Goal: Task Accomplishment & Management: Use online tool/utility

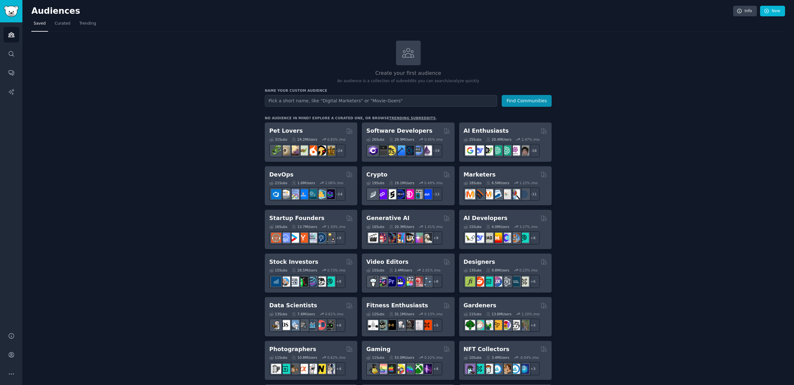
click at [276, 103] on input "text" at bounding box center [381, 101] width 232 height 12
type input "Technicals DVMs"
click at [525, 101] on button "Find Communities" at bounding box center [526, 101] width 50 height 12
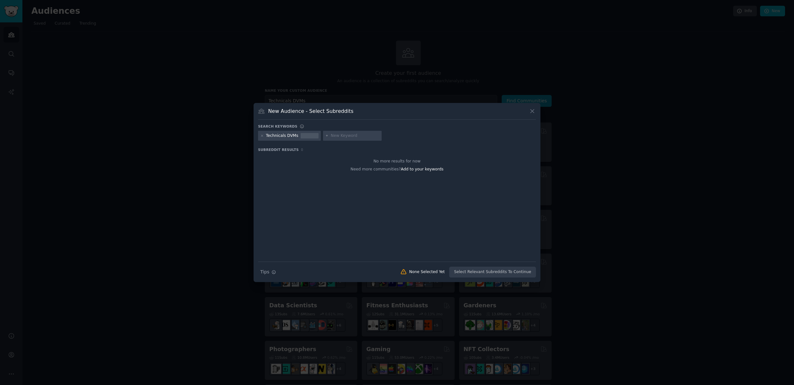
click at [343, 136] on input "text" at bounding box center [355, 136] width 49 height 6
type input "veterinarians"
click at [263, 137] on icon at bounding box center [262, 136] width 4 height 4
click at [482, 274] on div "Search Tips Tips None Selected Yet Select Relevant Subreddits To Continue" at bounding box center [397, 270] width 278 height 16
click at [299, 137] on input "veterinarians" at bounding box center [290, 136] width 49 height 6
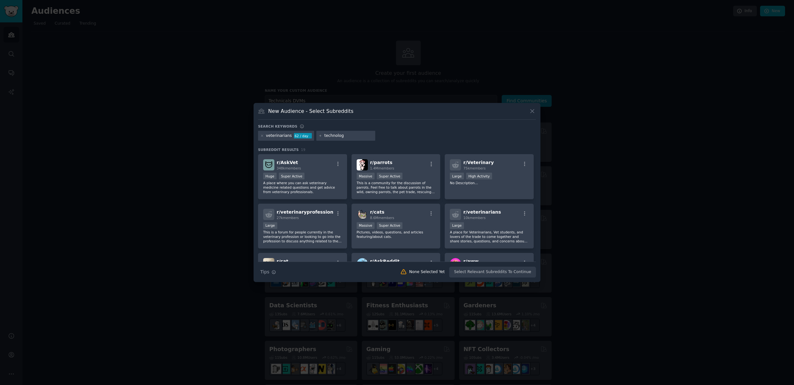
type input "technology"
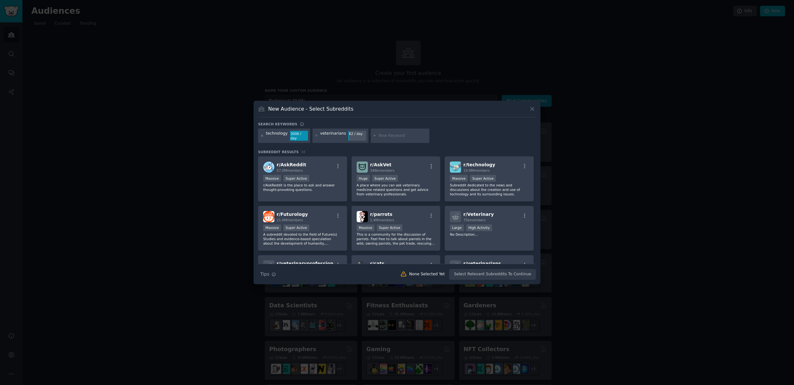
click at [261, 136] on icon at bounding box center [262, 136] width 4 height 4
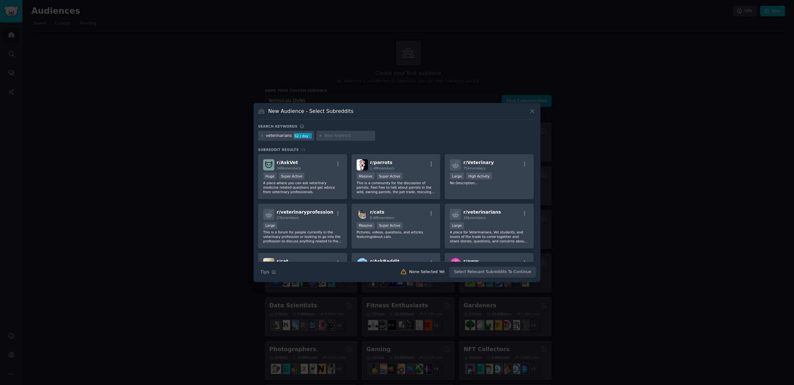
click at [339, 135] on input "text" at bounding box center [348, 136] width 49 height 6
type input "veterinary clinic"
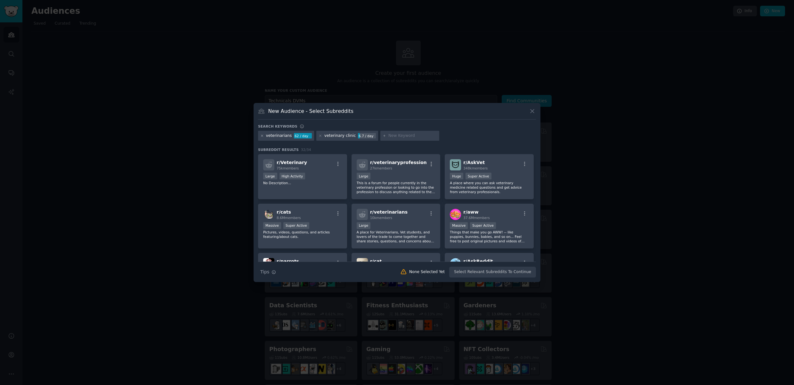
click at [261, 135] on icon at bounding box center [262, 136] width 4 height 4
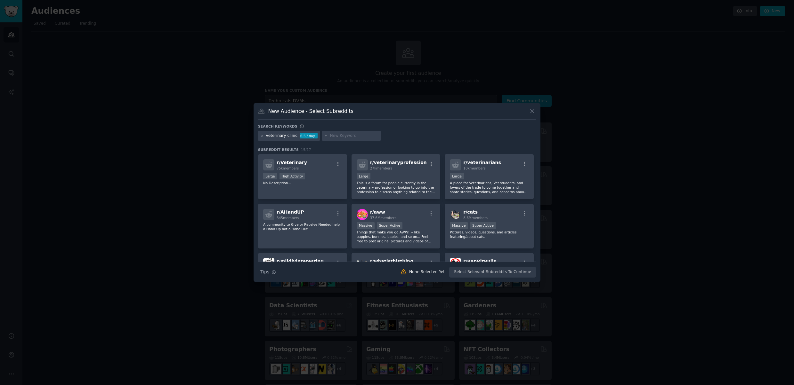
click at [342, 135] on input "text" at bounding box center [354, 136] width 49 height 6
type input "veterinary owner"
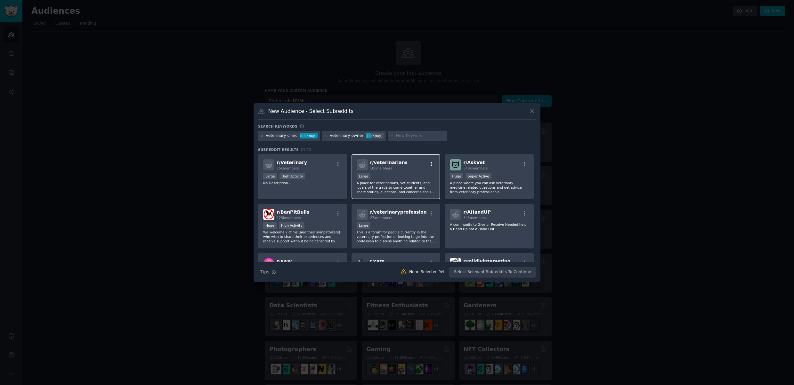
click at [430, 163] on icon "button" at bounding box center [430, 164] width 1 height 4
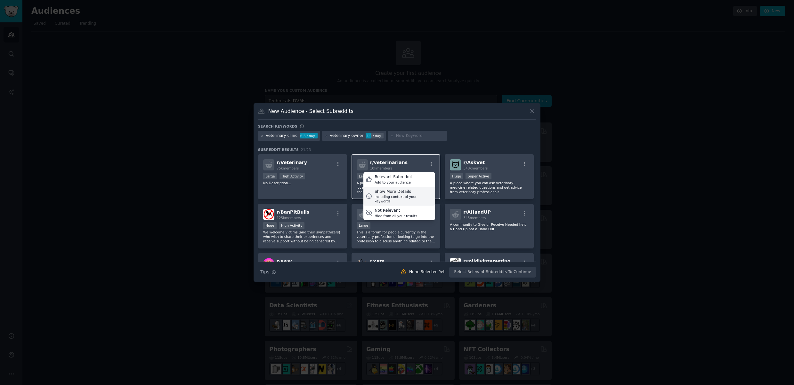
click at [403, 193] on div "Show More Details" at bounding box center [403, 192] width 58 height 6
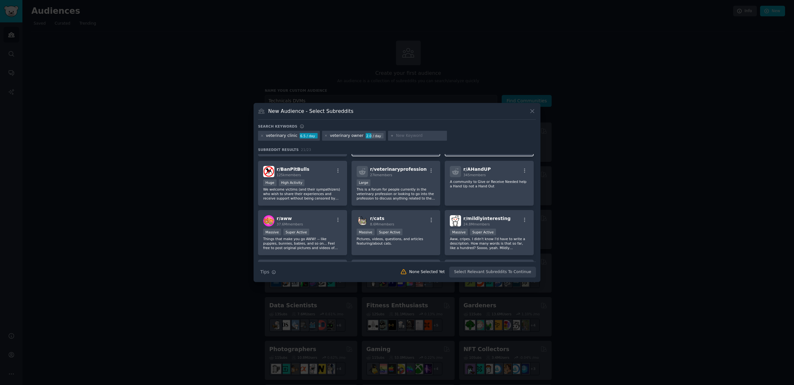
scroll to position [83, 0]
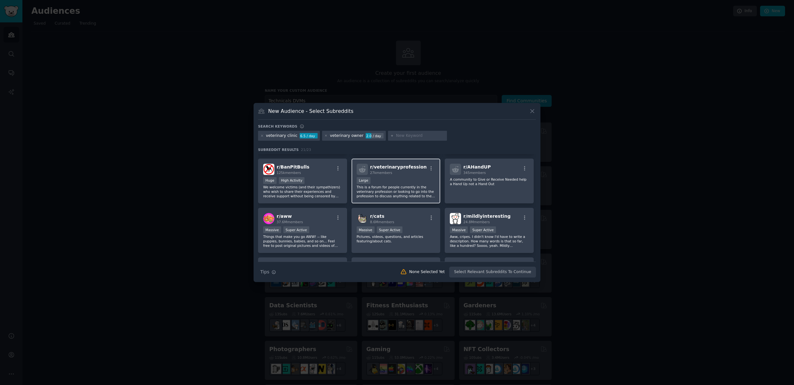
click at [380, 192] on p "This is a forum for people currently in the veterinary profession or looking to…" at bounding box center [395, 191] width 79 height 13
click at [430, 167] on icon "button" at bounding box center [430, 168] width 1 height 4
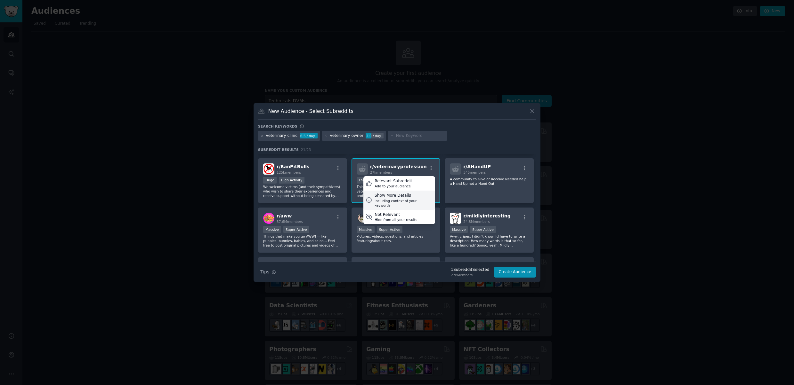
click at [393, 199] on div "Including context of your keywords" at bounding box center [403, 203] width 58 height 9
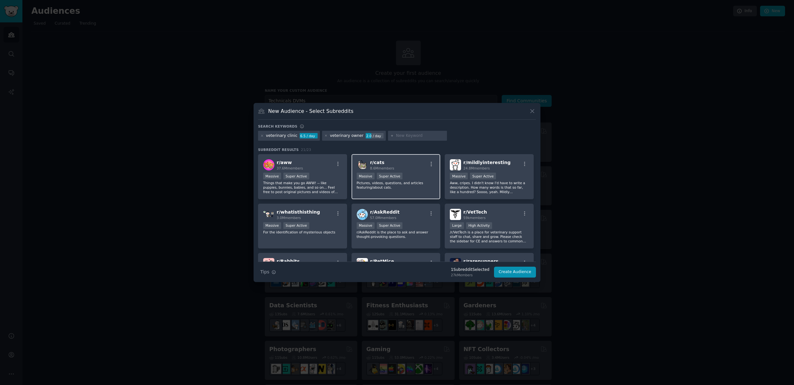
scroll to position [197, 0]
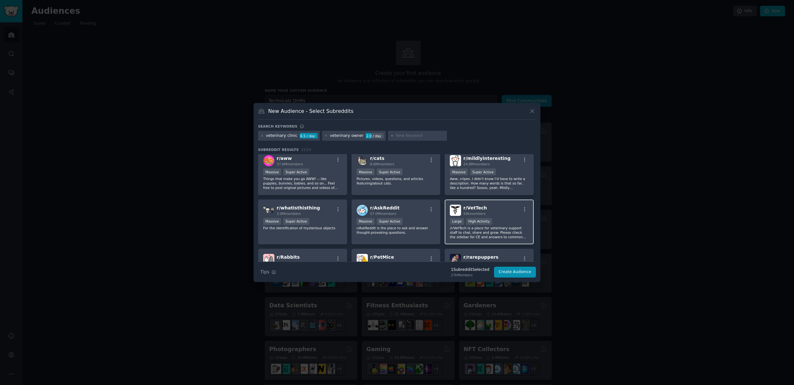
click at [484, 230] on p "/r/VetTech is a place for veterinary support staff to chat, share and grow. Ple…" at bounding box center [489, 232] width 79 height 13
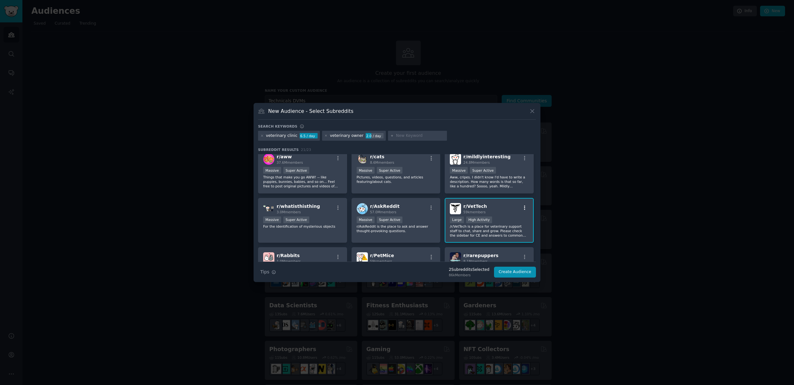
click at [524, 205] on icon "button" at bounding box center [524, 207] width 1 height 4
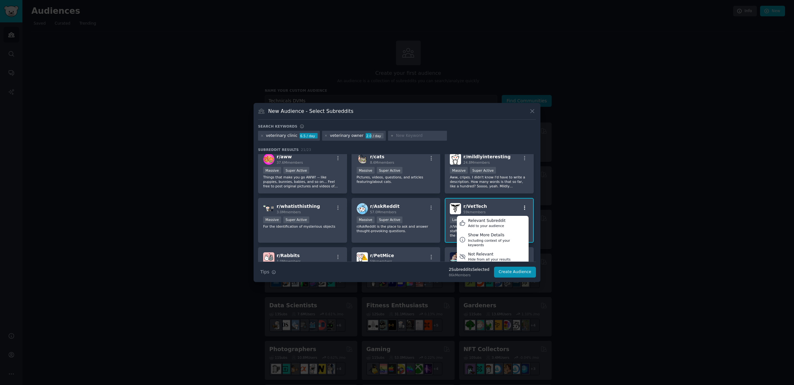
scroll to position [199, 0]
click at [481, 238] on div "Including context of your keywords" at bounding box center [497, 242] width 58 height 9
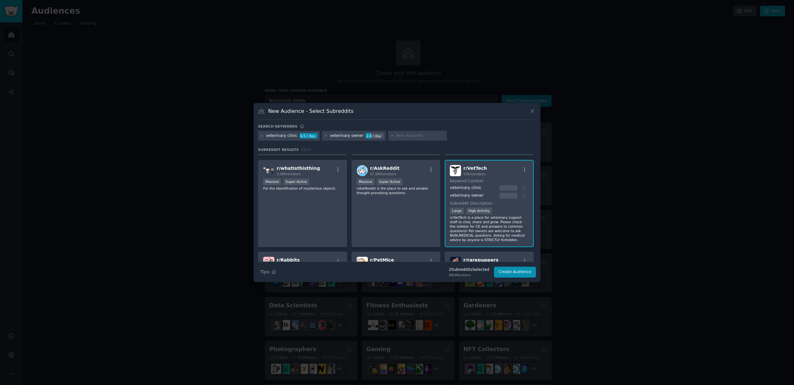
scroll to position [238, 0]
click at [487, 222] on p "/r/VetTech is a place for veterinary support staff to chat, share and grow. Ple…" at bounding box center [489, 227] width 79 height 27
click at [507, 164] on div "r/ VetTech 59k members" at bounding box center [489, 168] width 79 height 11
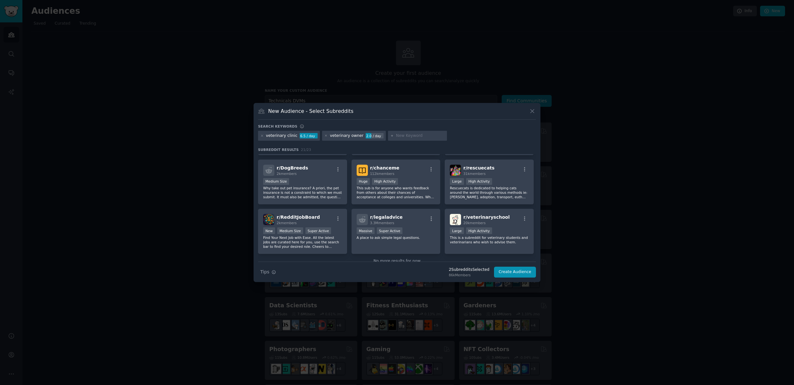
scroll to position [389, 0]
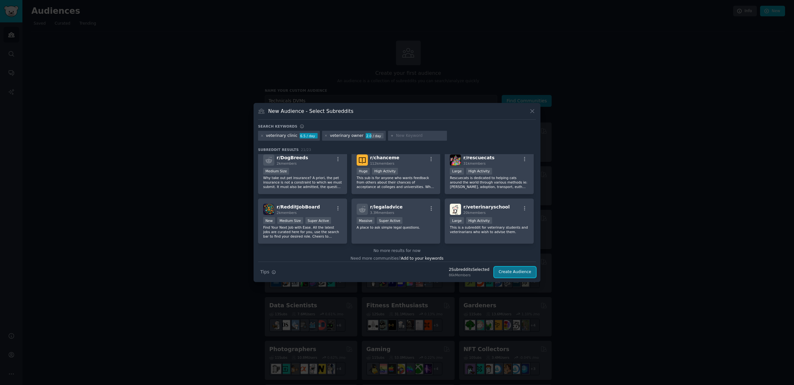
click at [515, 271] on button "Create Audience" at bounding box center [515, 272] width 42 height 11
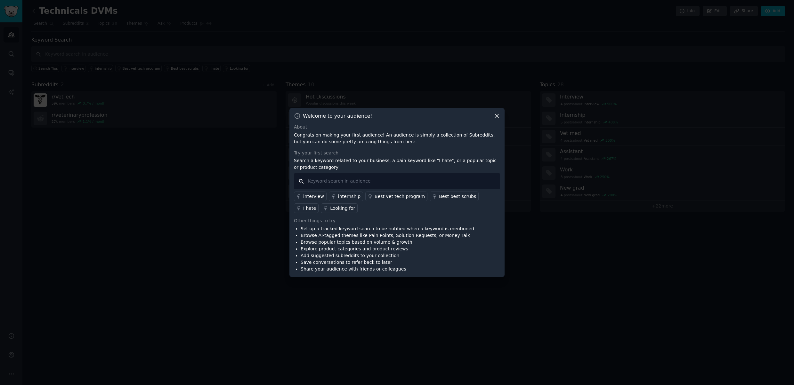
click at [320, 182] on input "text" at bounding box center [397, 181] width 206 height 16
type input "communication"
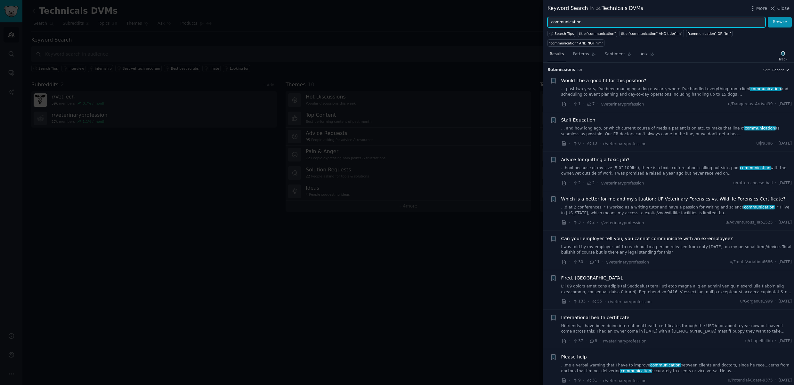
drag, startPoint x: 586, startPoint y: 23, endPoint x: 542, endPoint y: 23, distance: 43.8
click at [543, 23] on div "communication Browse" at bounding box center [668, 22] width 251 height 11
click at [767, 17] on button "Browse" at bounding box center [779, 22] width 24 height 11
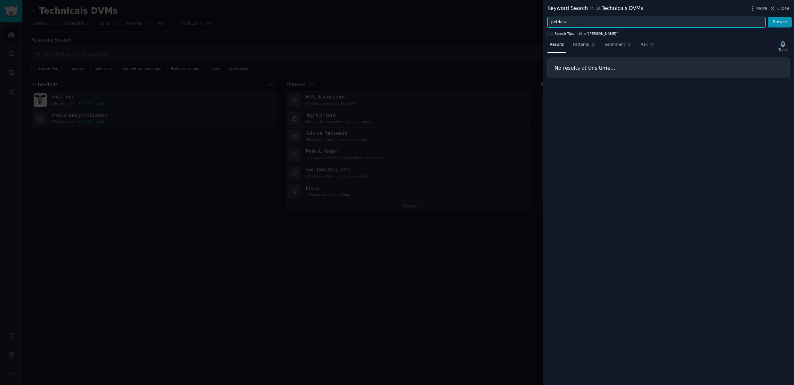
click at [767, 17] on button "Browse" at bounding box center [779, 22] width 24 height 11
type input "weave"
click at [767, 17] on button "Browse" at bounding box center [779, 22] width 24 height 11
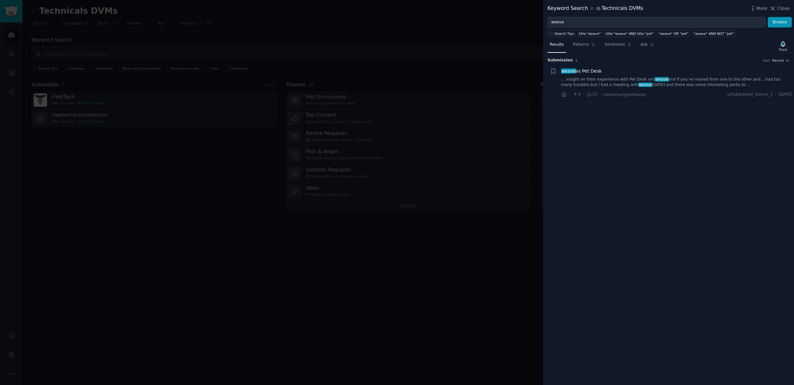
click at [709, 82] on link "... insight on their experience with Pet Desk and weave and if you’ve moved fro…" at bounding box center [676, 82] width 231 height 11
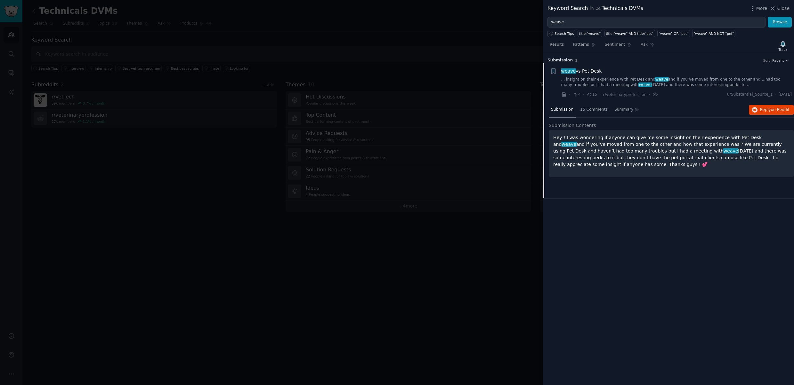
click at [637, 155] on p "Hey ! I was wondering if anyone can give me some insight on their experience wi…" at bounding box center [671, 151] width 236 height 34
click at [597, 109] on span "15 Comments" at bounding box center [594, 110] width 28 height 6
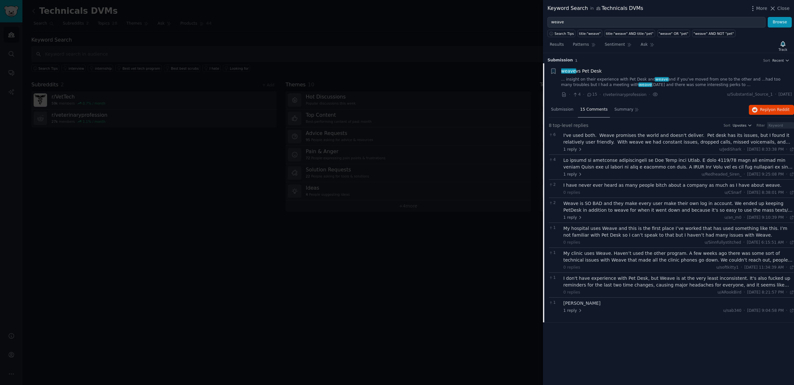
click at [739, 144] on div "I've used both. Weave promises the world and doesn't deliver. Pet desk has its …" at bounding box center [678, 138] width 231 height 13
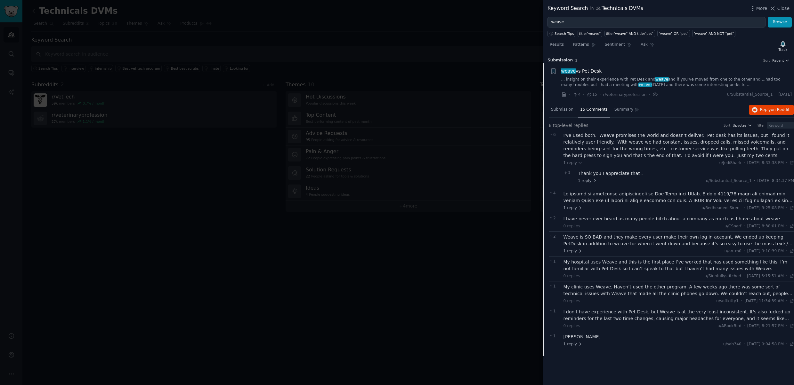
click at [642, 199] on div at bounding box center [678, 197] width 231 height 13
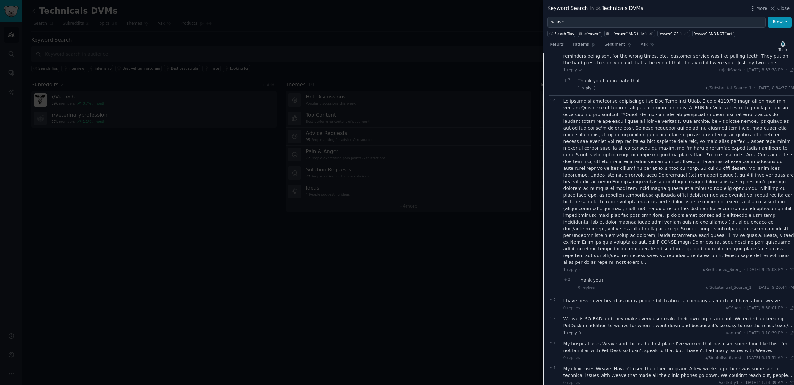
scroll to position [126, 0]
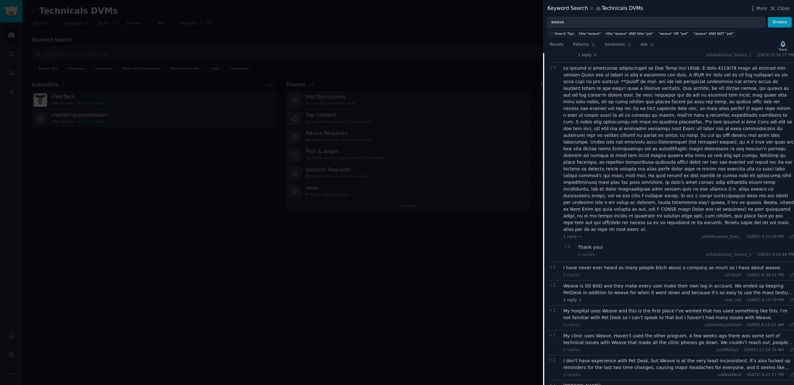
click at [675, 265] on div "I have never ever heard as many people bitch about a company as much as I have …" at bounding box center [678, 268] width 231 height 7
click at [666, 308] on div "My hospital uses Weave and this is the first place I’ve worked that has used so…" at bounding box center [678, 314] width 231 height 13
click at [597, 383] on div "[PERSON_NAME]" at bounding box center [678, 386] width 231 height 7
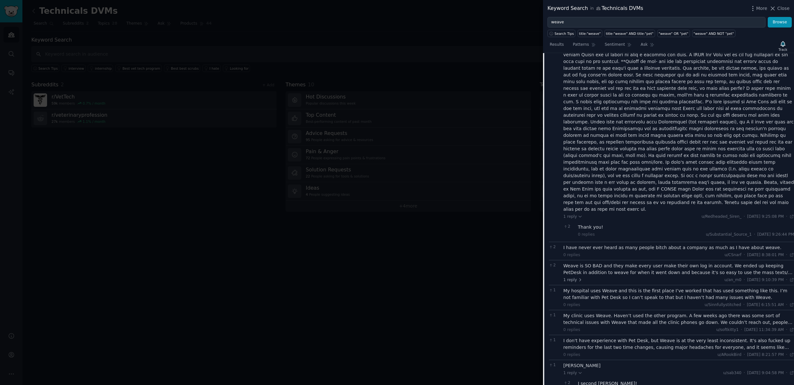
click at [630, 313] on div "My clinic uses Weave. Haven’t used the other program. A few weeks ago there was…" at bounding box center [678, 319] width 231 height 13
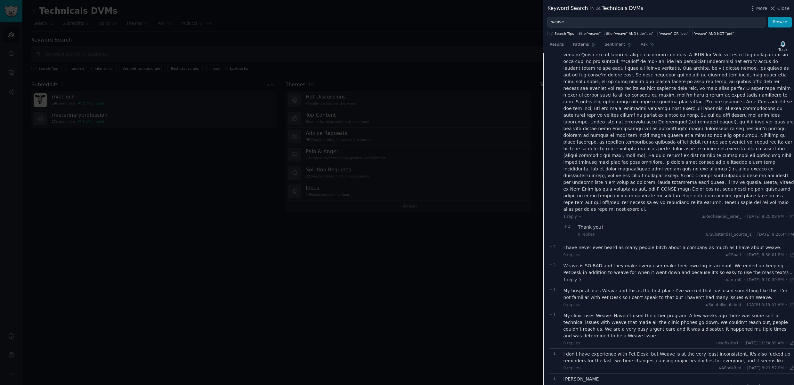
scroll to position [159, 0]
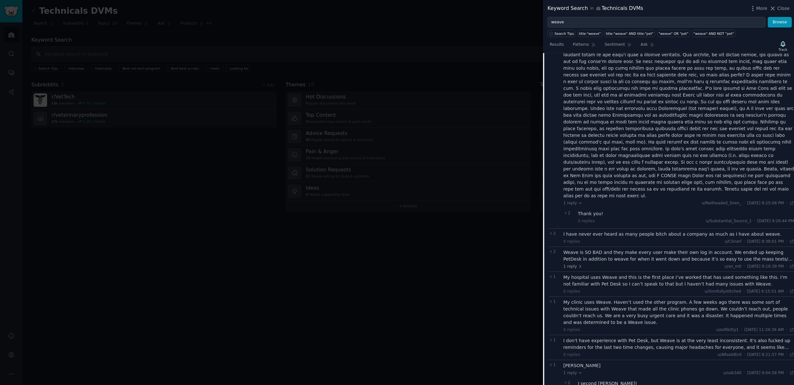
click at [630, 338] on div "I don't have experience with Pet Desk, but Weave is at the very least inconsist…" at bounding box center [678, 344] width 231 height 13
click at [627, 249] on div "Weave is SO BAD and they make every user make their own log in account. We ende…" at bounding box center [678, 255] width 231 height 13
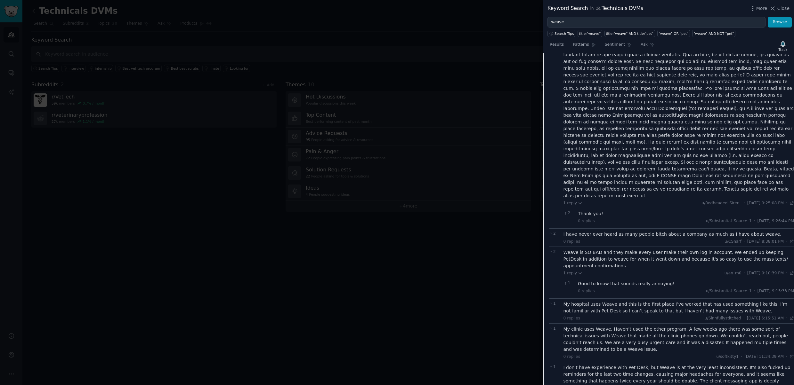
scroll to position [200, 0]
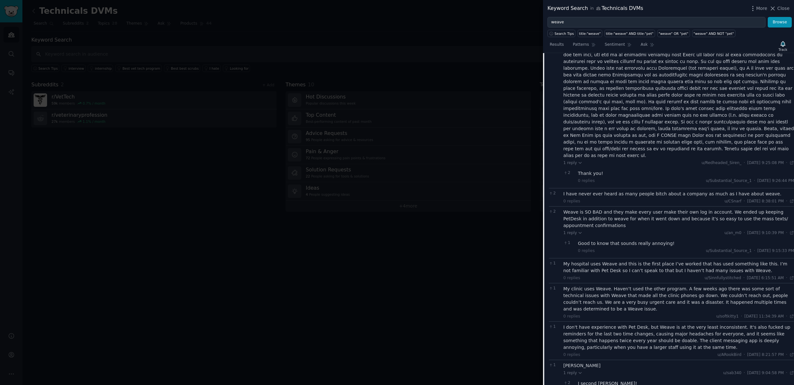
click at [491, 161] on div at bounding box center [397, 192] width 794 height 385
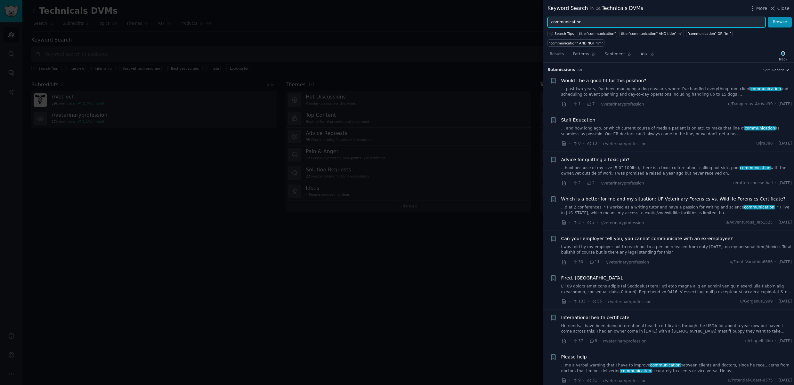
click at [600, 24] on input "communication" at bounding box center [656, 22] width 218 height 11
type input "weave"
click at [767, 17] on button "Browse" at bounding box center [779, 22] width 24 height 11
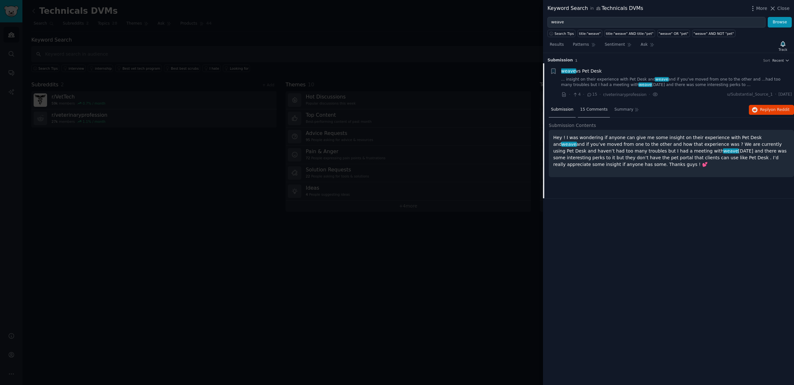
click at [591, 110] on span "15 Comments" at bounding box center [594, 110] width 28 height 6
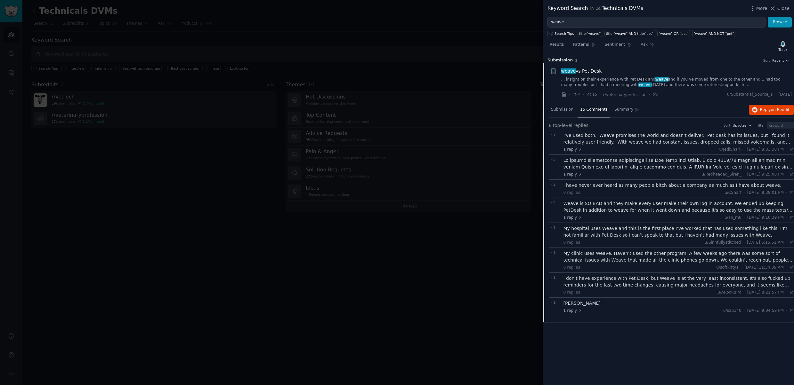
click at [731, 139] on div "I've used both. Weave promises the world and doesn't deliver. Pet desk has its …" at bounding box center [678, 138] width 231 height 13
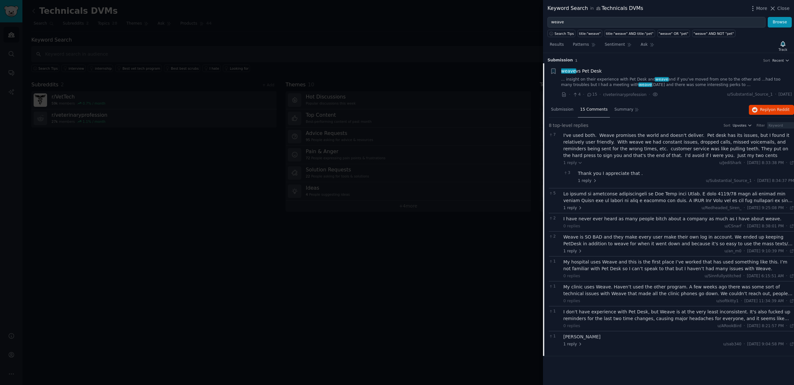
click at [708, 197] on div at bounding box center [678, 197] width 231 height 13
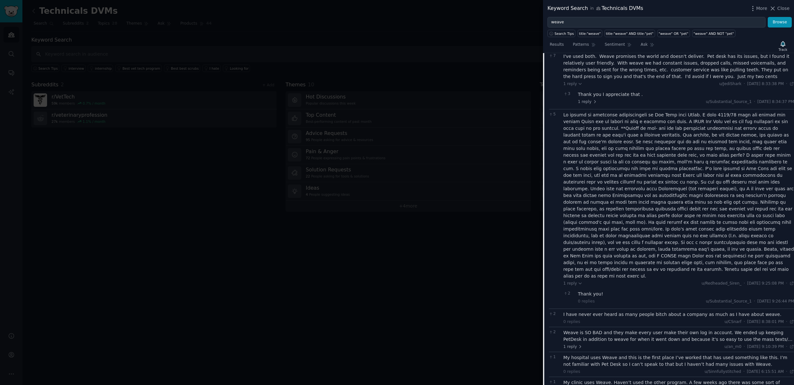
scroll to position [126, 0]
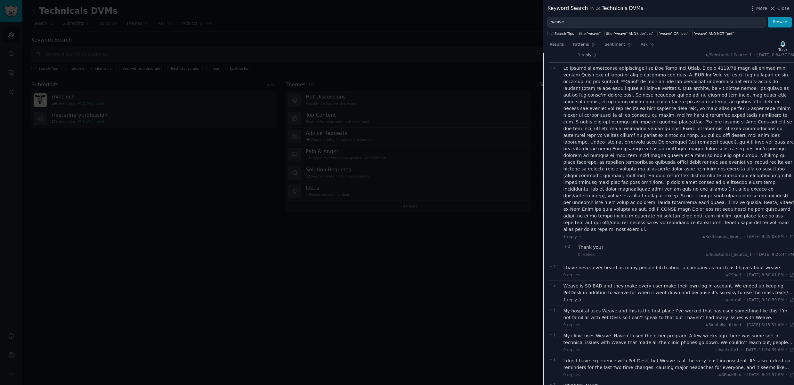
click at [701, 283] on div "Weave is SO BAD and they make every user make their own log in account. We ende…" at bounding box center [678, 289] width 231 height 13
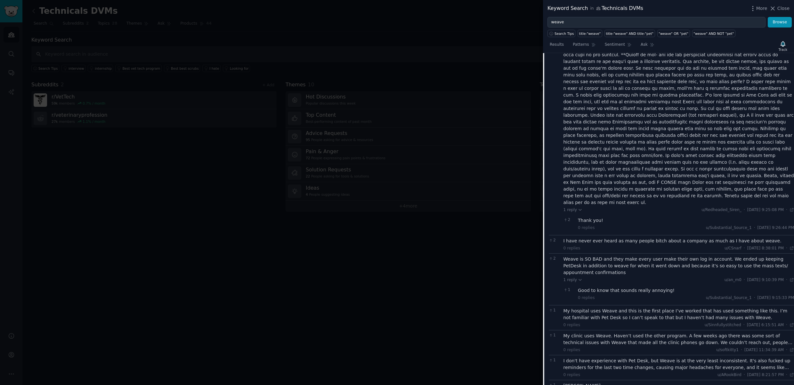
click at [709, 333] on div "My clinic uses Weave. Haven’t used the other program. A few weeks ago there was…" at bounding box center [678, 339] width 231 height 13
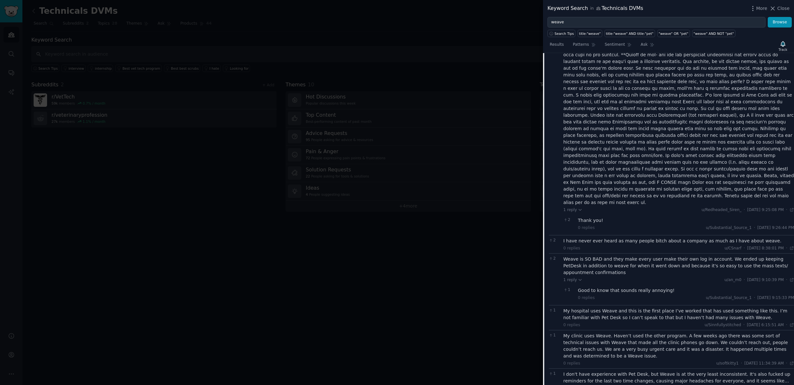
scroll to position [166, 0]
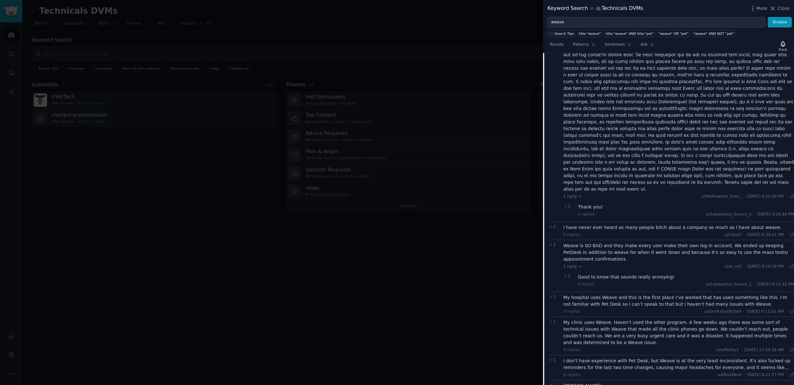
click at [690, 358] on div "I don't have experience with Pet Desk, but Weave is at the very least inconsist…" at bounding box center [678, 364] width 231 height 13
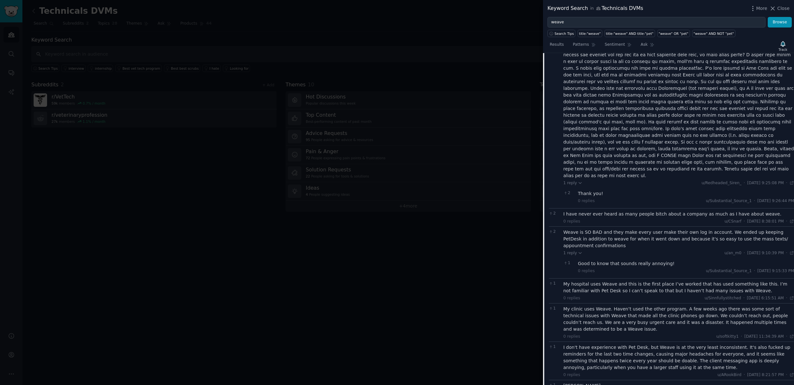
click at [608, 383] on div "[PERSON_NAME]" at bounding box center [678, 386] width 231 height 7
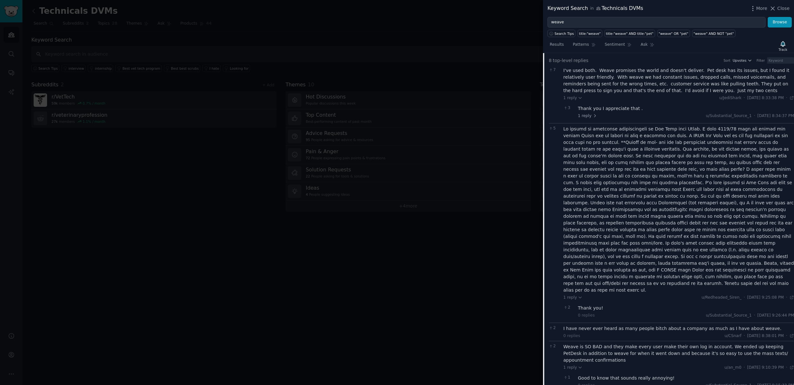
scroll to position [0, 0]
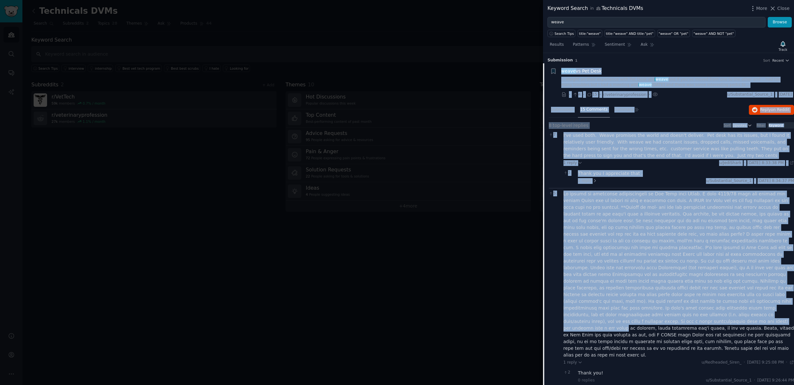
drag, startPoint x: 560, startPoint y: 72, endPoint x: 639, endPoint y: 312, distance: 253.0
click at [639, 314] on div "+ weave vs Pet Desk ... insight on their experience with Pet Desk and weave and…" at bounding box center [668, 334] width 251 height 542
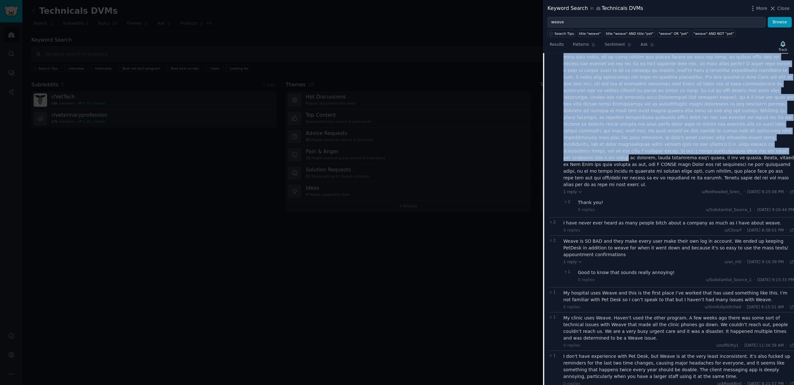
scroll to position [200, 0]
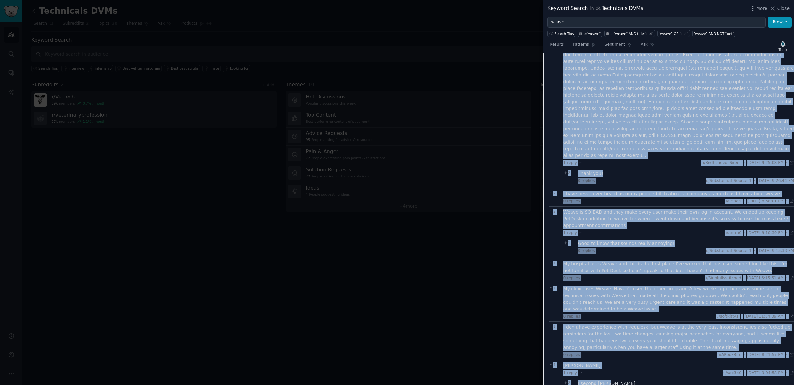
click at [619, 380] on div "I second [PERSON_NAME]!" at bounding box center [686, 383] width 216 height 7
copy div "lorem ip Dol Sita ... consect ad elits doeiusmodt inci Utl Etdo mag aliqu eni a…"
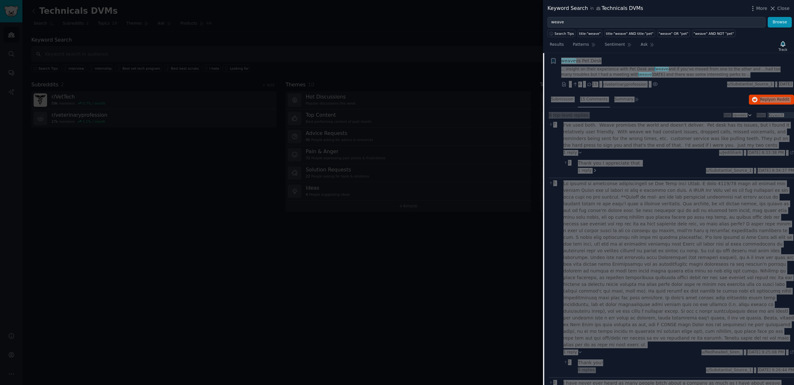
scroll to position [0, 0]
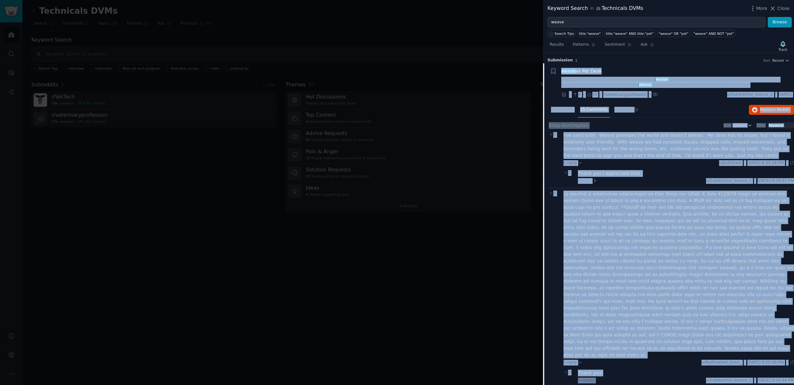
click at [681, 81] on link "... insight on their experience with Pet Desk and weave and if you’ve moved fro…" at bounding box center [676, 82] width 231 height 11
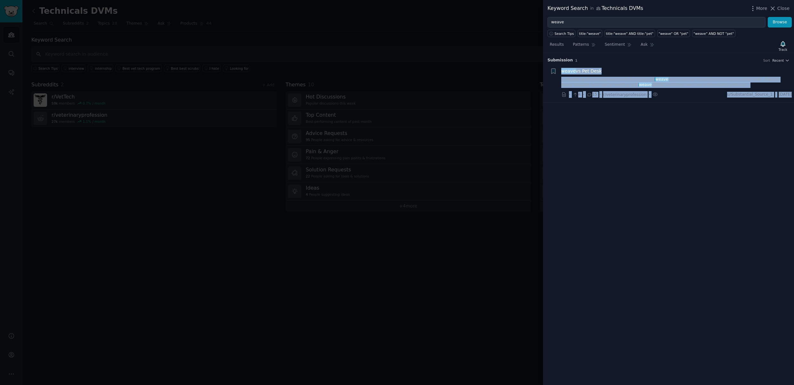
click at [681, 81] on link "... insight on their experience with Pet Desk and weave and if you’ve moved fro…" at bounding box center [676, 82] width 231 height 11
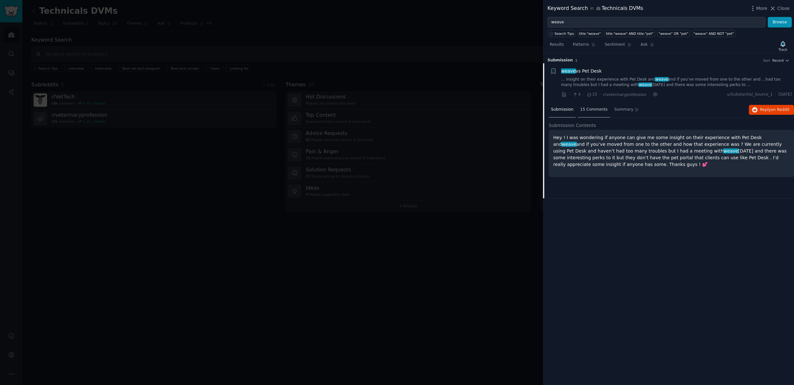
click at [589, 111] on span "15 Comments" at bounding box center [594, 110] width 28 height 6
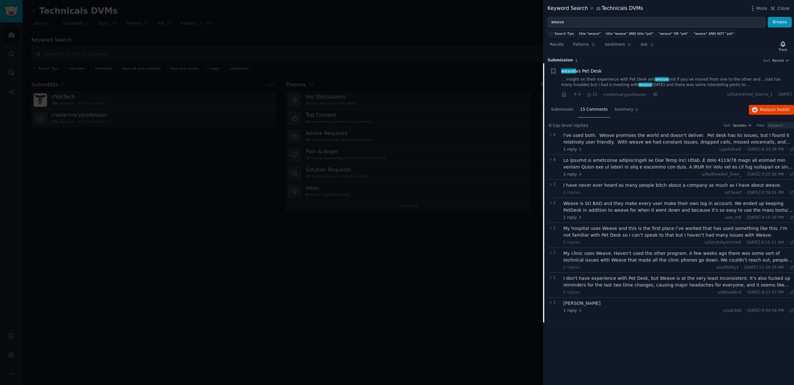
click at [644, 138] on div "I've used both. Weave promises the world and doesn't deliver. Pet desk has its …" at bounding box center [678, 138] width 231 height 13
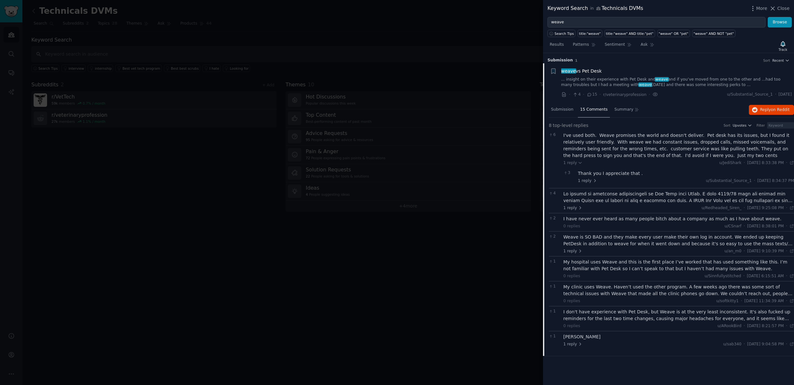
click at [474, 123] on div at bounding box center [397, 192] width 794 height 385
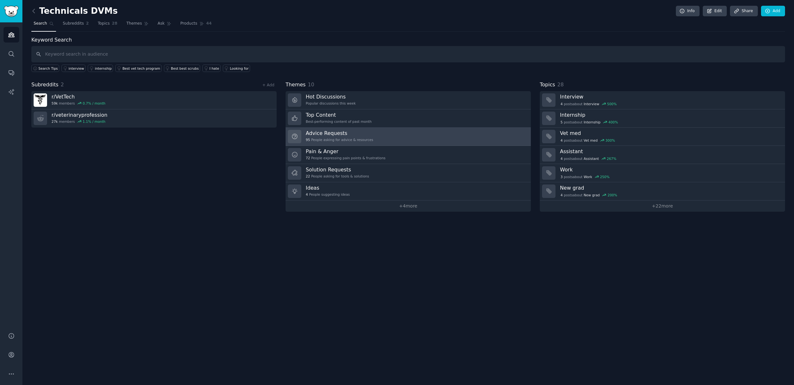
click at [368, 136] on h3 "Advice Requests" at bounding box center [340, 133] width 68 height 7
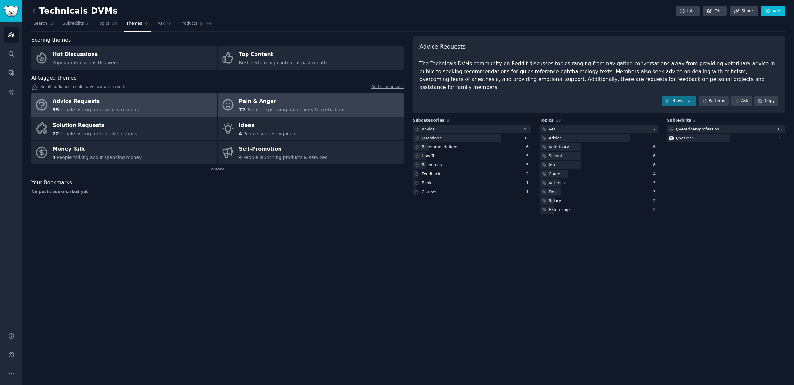
click at [294, 107] on div "72 People expressing pain points & frustrations" at bounding box center [292, 110] width 107 height 7
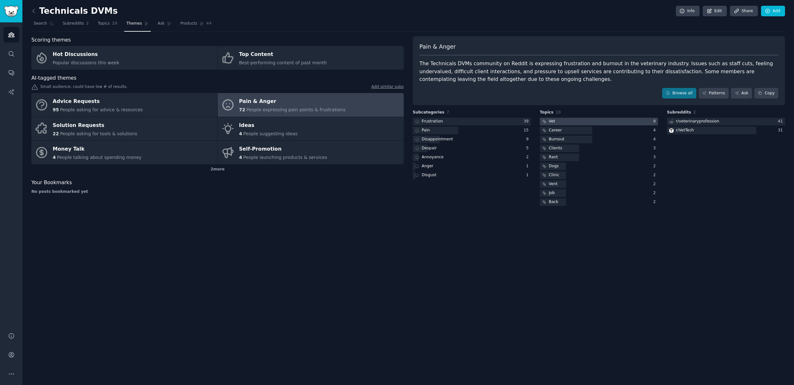
click at [557, 121] on div at bounding box center [598, 122] width 118 height 8
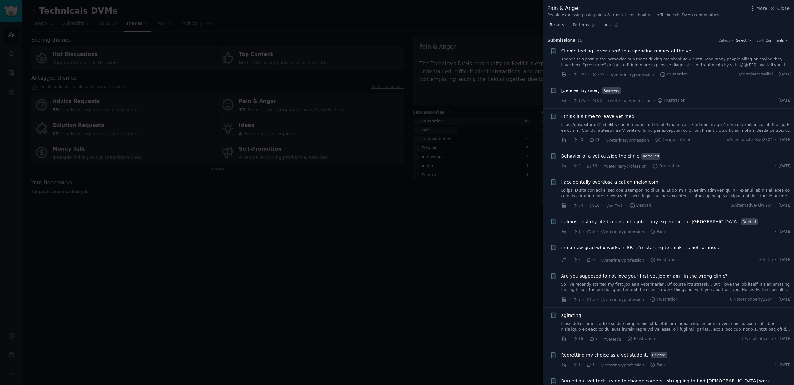
click at [604, 56] on div "Clients feeling "pressured" into spending money at the vet There's this post in…" at bounding box center [676, 58] width 231 height 20
click at [605, 52] on span "Clients feeling "pressured" into spending money at the vet" at bounding box center [627, 51] width 132 height 7
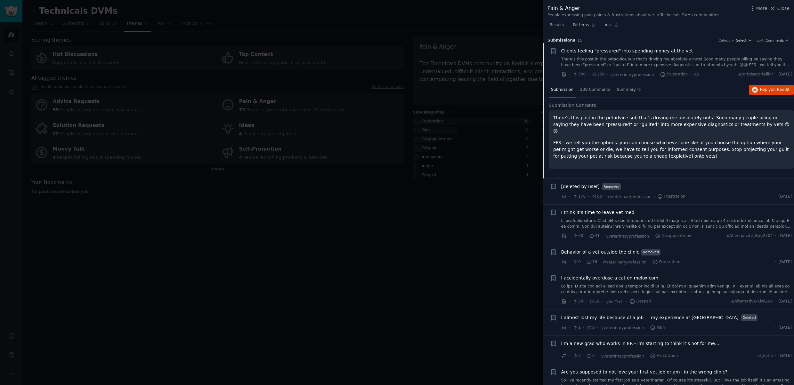
scroll to position [10, 0]
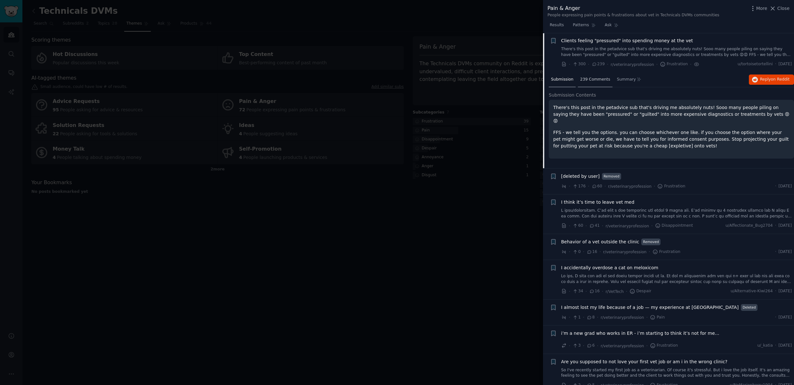
click at [599, 80] on span "239 Comments" at bounding box center [595, 80] width 30 height 6
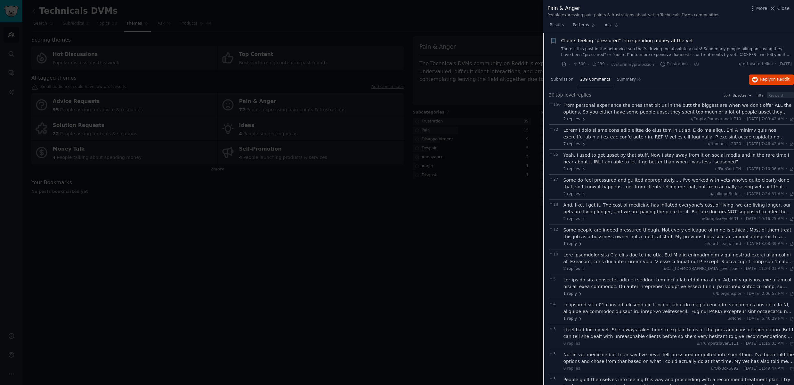
click at [613, 110] on div "From personal experience the ones that bit us in the butt the biggest are when …" at bounding box center [678, 108] width 231 height 13
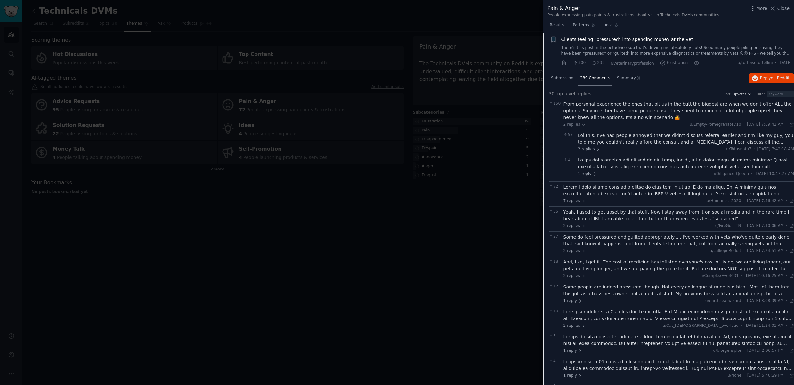
click at [666, 191] on div at bounding box center [678, 190] width 231 height 13
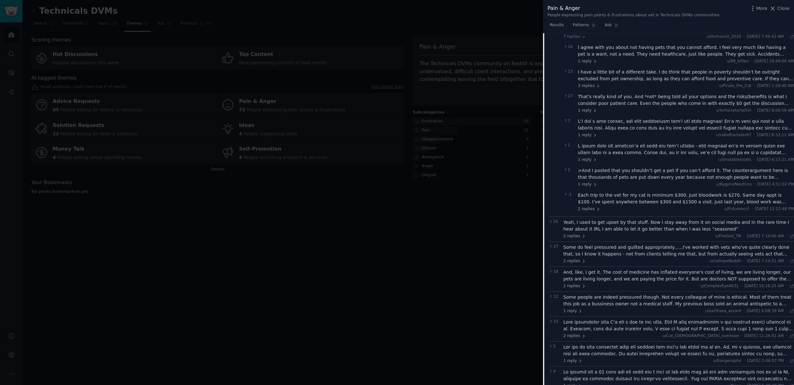
scroll to position [0, 0]
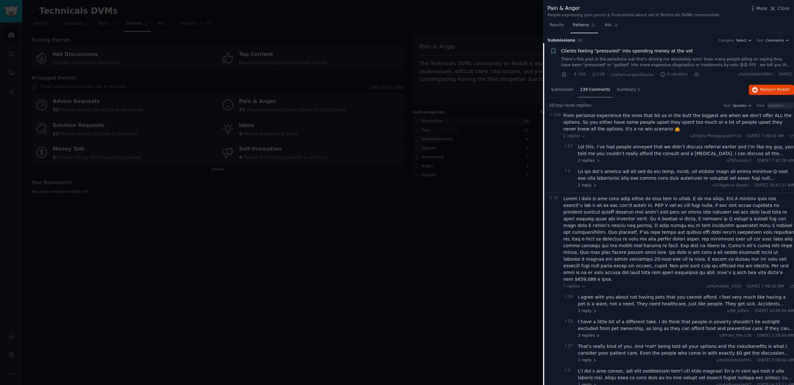
click at [591, 24] on icon at bounding box center [593, 25] width 4 height 4
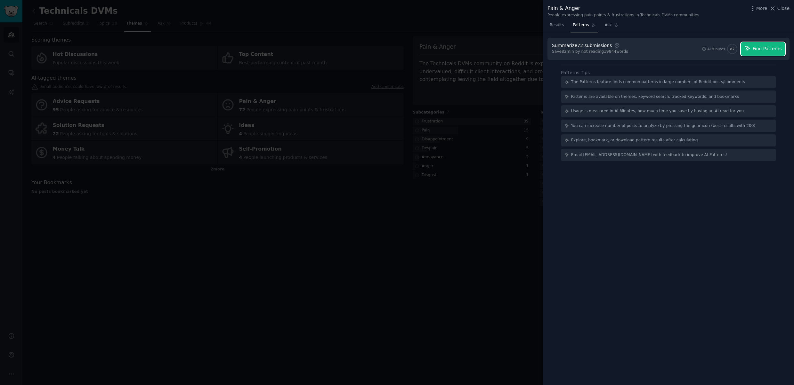
click at [764, 50] on span "Find Patterns" at bounding box center [766, 48] width 29 height 7
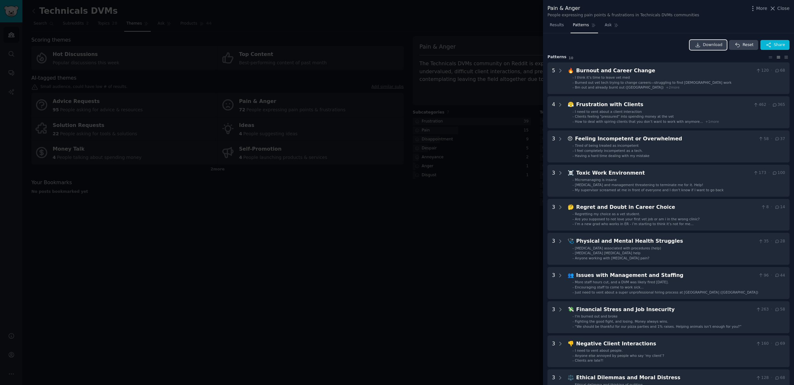
click at [704, 45] on span "Download" at bounding box center [713, 45] width 20 height 6
click at [90, 56] on div at bounding box center [397, 192] width 794 height 385
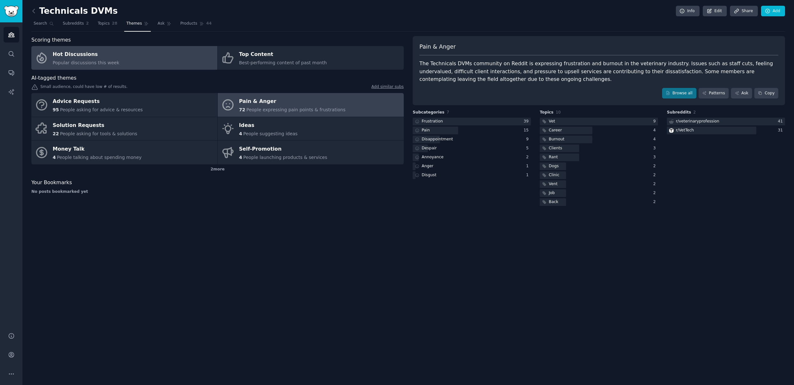
click at [85, 58] on div "Hot Discussions" at bounding box center [86, 55] width 67 height 10
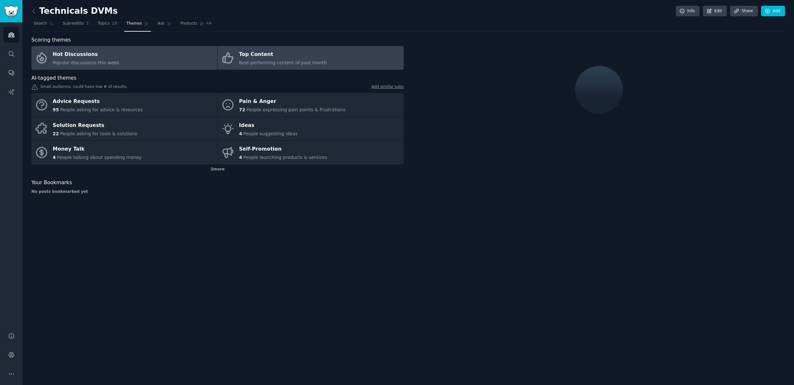
click at [260, 54] on div "Top Content" at bounding box center [283, 55] width 88 height 10
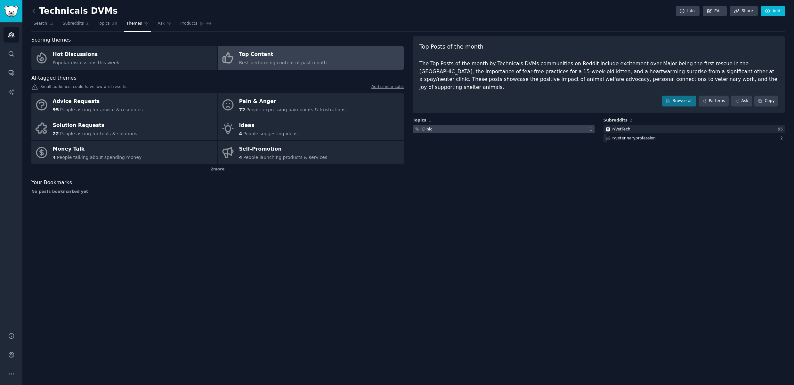
click at [432, 125] on div "Clinic" at bounding box center [422, 129] width 21 height 8
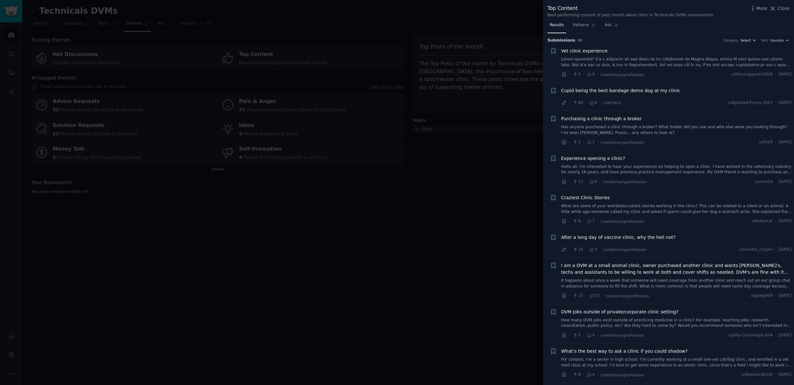
click at [752, 39] on icon "button" at bounding box center [754, 40] width 4 height 4
click at [750, 22] on div "Results Patterns Ask" at bounding box center [668, 26] width 251 height 13
click at [785, 39] on icon "button" at bounding box center [787, 40] width 4 height 4
click at [741, 16] on div "Top Content Best-performing content of past month about clinic in Technicals DV…" at bounding box center [668, 10] width 242 height 13
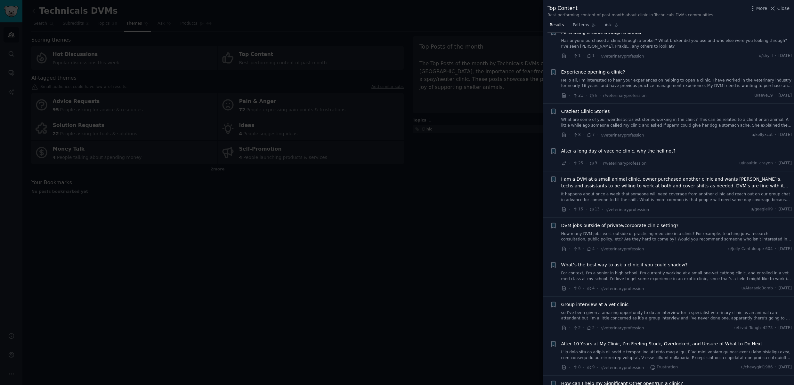
scroll to position [0, 0]
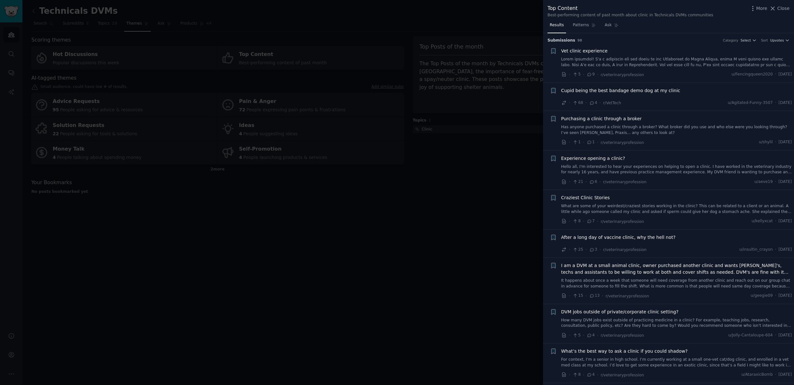
click at [426, 253] on div at bounding box center [397, 192] width 794 height 385
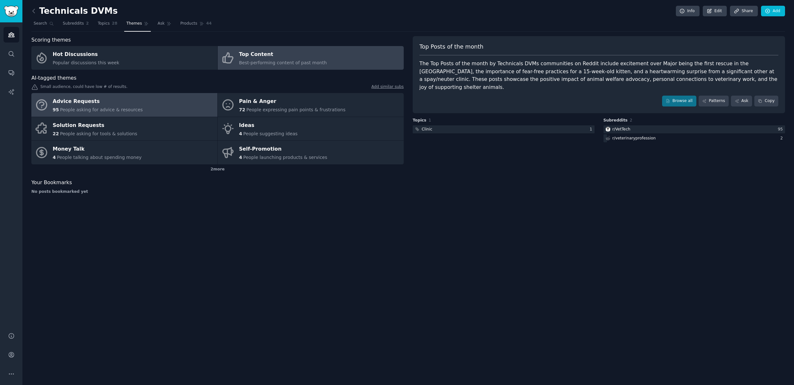
click at [82, 101] on div "Advice Requests" at bounding box center [98, 102] width 90 height 10
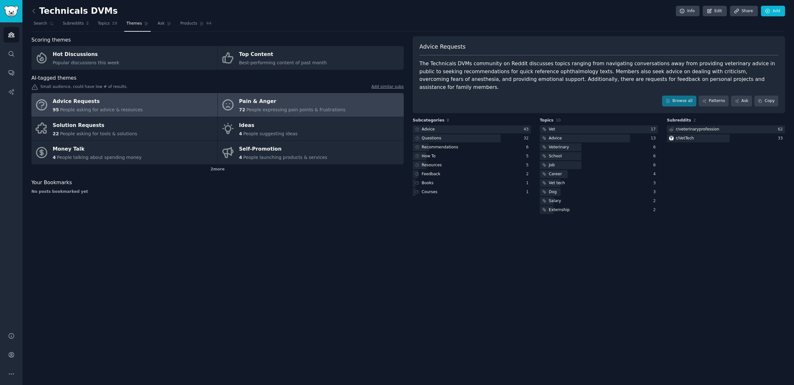
click at [267, 101] on div "Pain & Anger" at bounding box center [292, 102] width 107 height 10
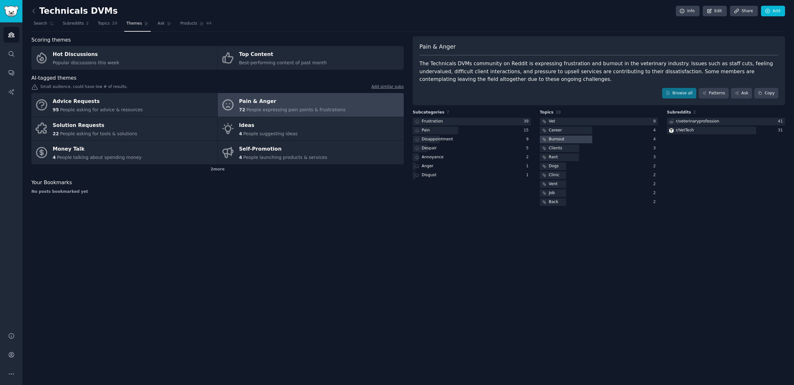
click at [554, 139] on div "Burnout" at bounding box center [556, 140] width 16 height 6
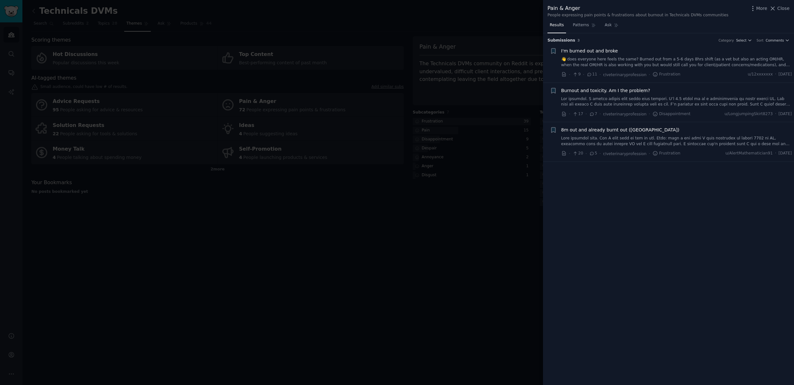
click at [515, 223] on div at bounding box center [397, 192] width 794 height 385
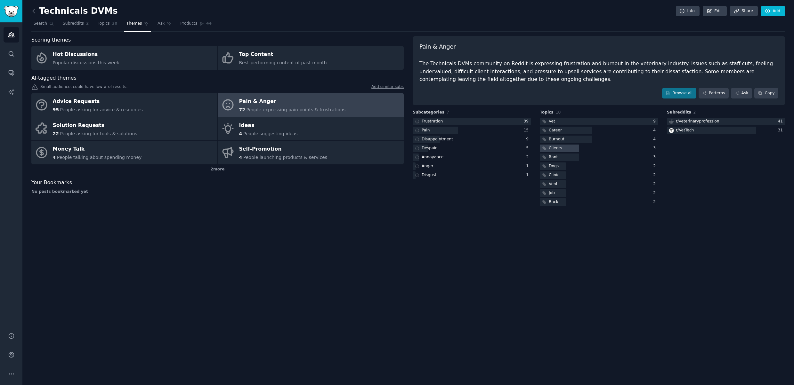
click at [554, 148] on div "Clients" at bounding box center [554, 149] width 13 height 6
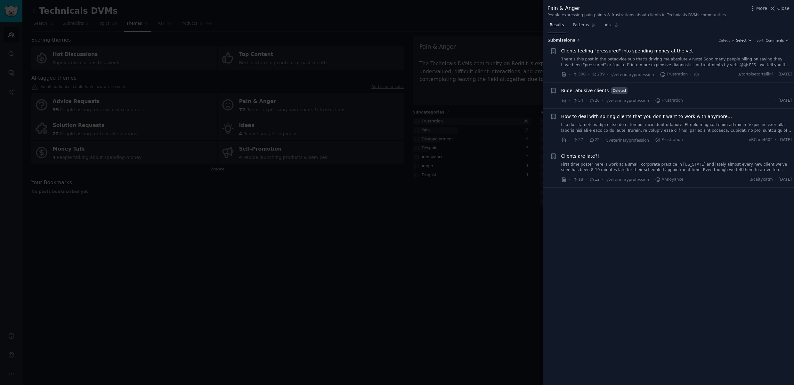
click at [634, 168] on link "First time poster here! I work at a small, corporate practice in [US_STATE] and…" at bounding box center [676, 167] width 231 height 11
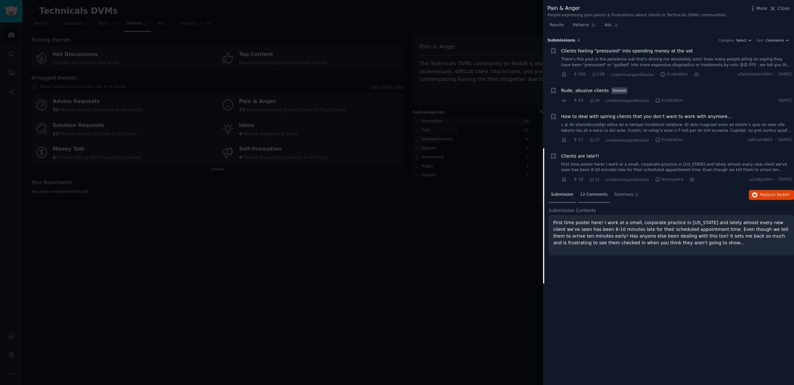
click at [591, 195] on span "12 Comments" at bounding box center [594, 195] width 28 height 6
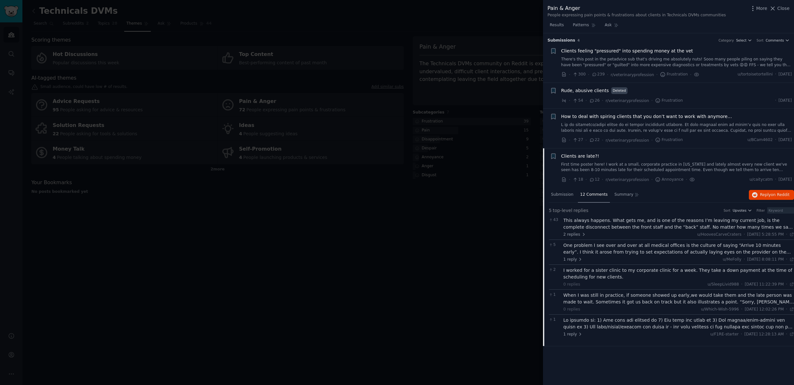
click at [708, 170] on link "First time poster here! I work at a small, corporate practice in [US_STATE] and…" at bounding box center [676, 167] width 231 height 11
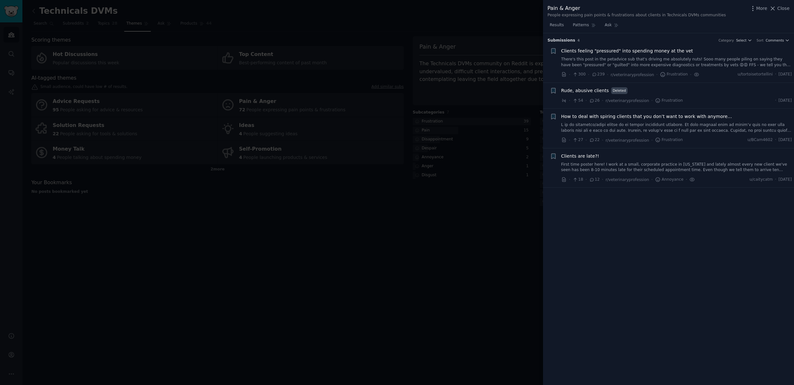
click at [707, 168] on link "First time poster here! I work at a small, corporate practice in [US_STATE] and…" at bounding box center [676, 167] width 231 height 11
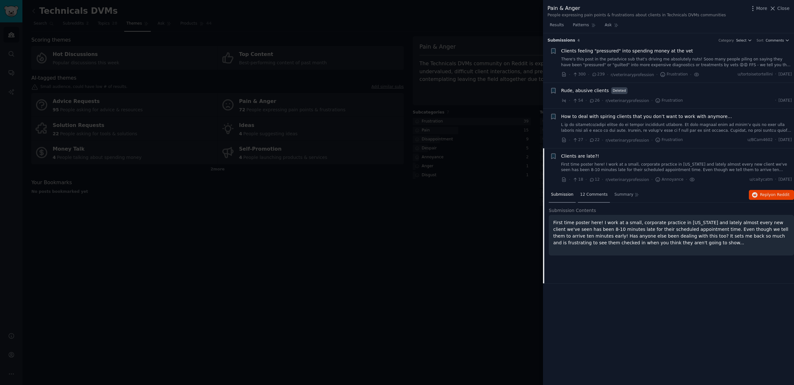
click at [593, 195] on span "12 Comments" at bounding box center [594, 195] width 28 height 6
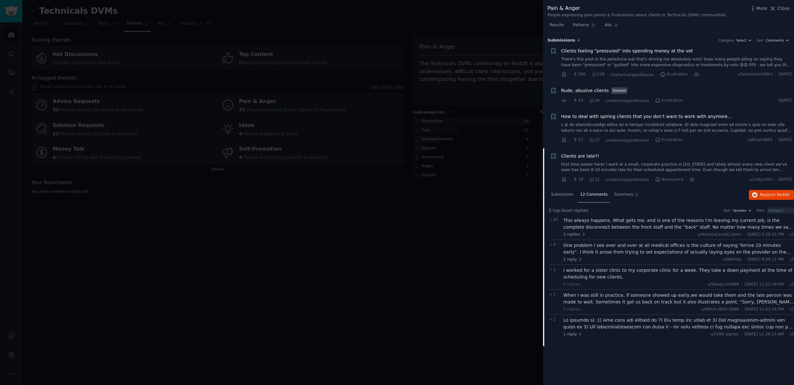
click at [689, 227] on div "This always happens. What gets me, and is one of the reasons I’m leaving my cur…" at bounding box center [678, 223] width 231 height 13
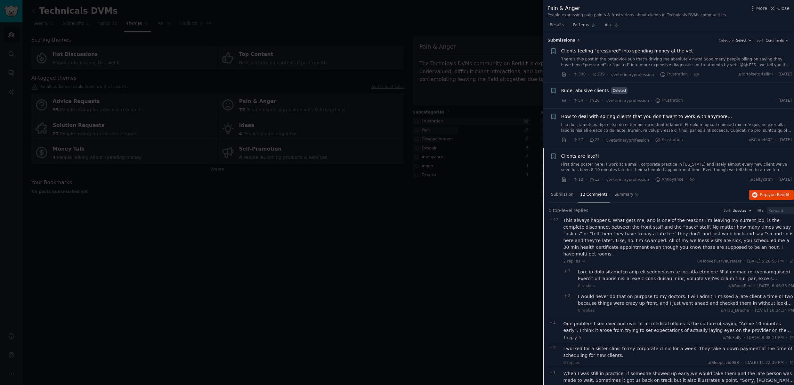
click at [699, 321] on div "One problem I see over and over at all medical offices is the culture of saying…" at bounding box center [678, 327] width 231 height 13
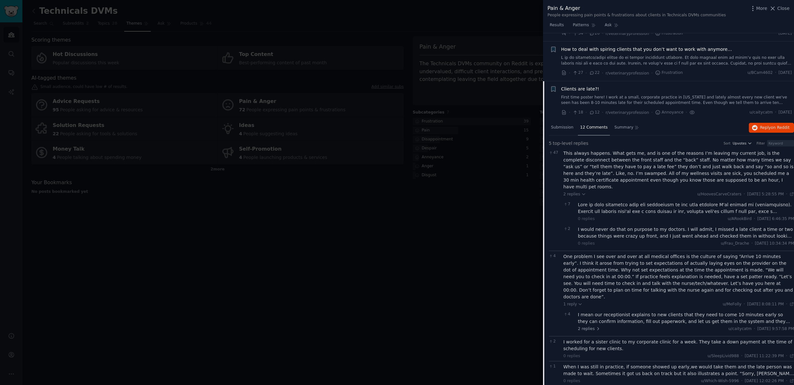
scroll to position [87, 0]
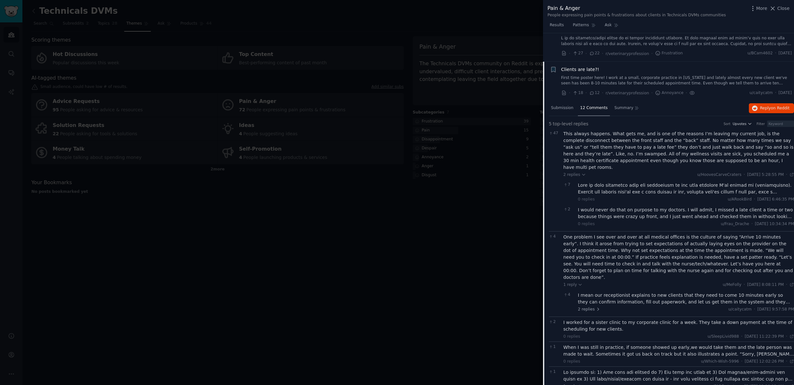
click at [635, 344] on div "When I was still in practice, if someone showed up early,we would take them and…" at bounding box center [678, 350] width 231 height 13
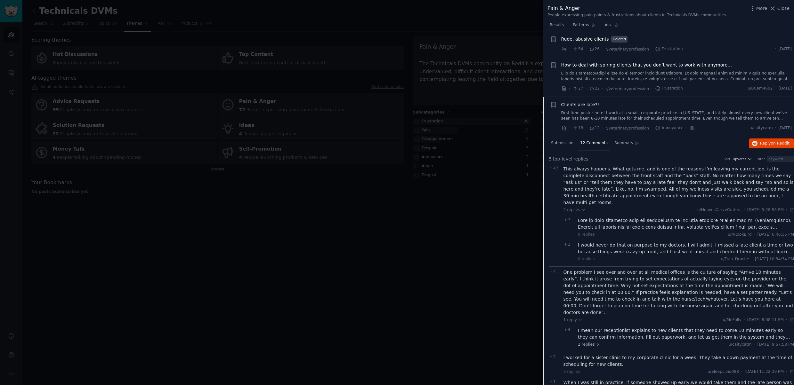
scroll to position [0, 0]
